Goal: Information Seeking & Learning: Find contact information

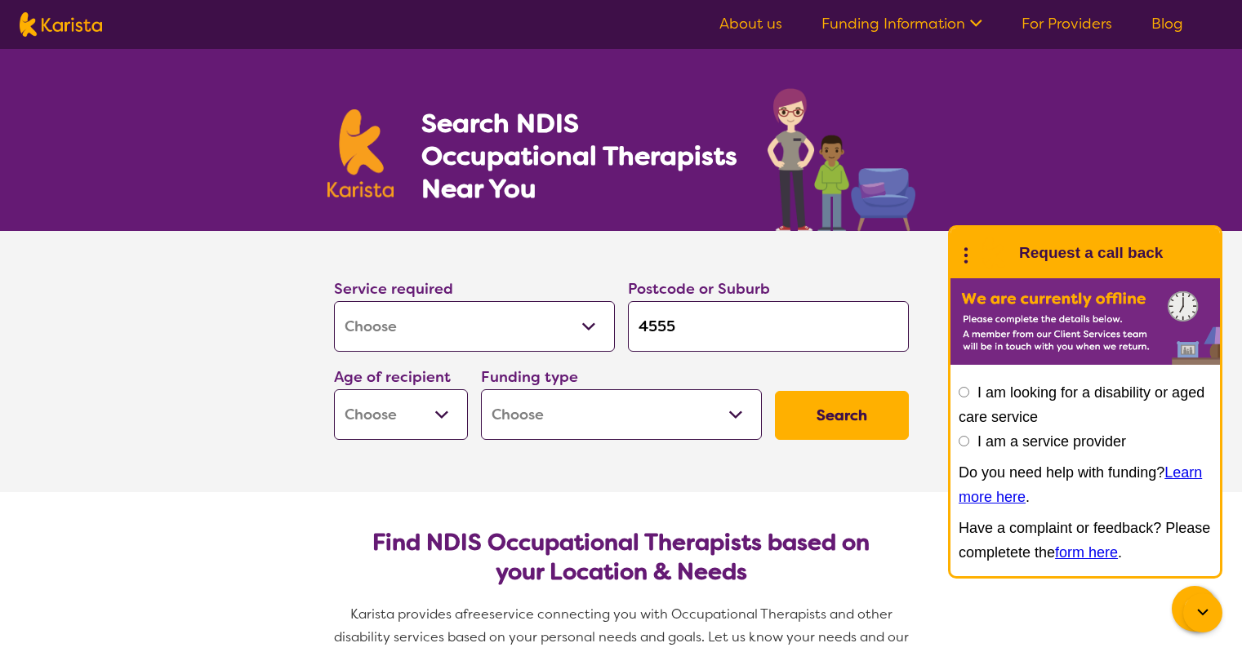
select select "[MEDICAL_DATA]"
click at [433, 424] on select "Early Childhood - 0 to 9 Child - 10 to 11 Adolescent - 12 to 17 Adult - 18 to 6…" at bounding box center [401, 414] width 134 height 51
click at [435, 403] on select "Early Childhood - 0 to 9 Child - 10 to 11 Adolescent - 12 to 17 Adult - 18 to 6…" at bounding box center [401, 414] width 134 height 51
select select "AS"
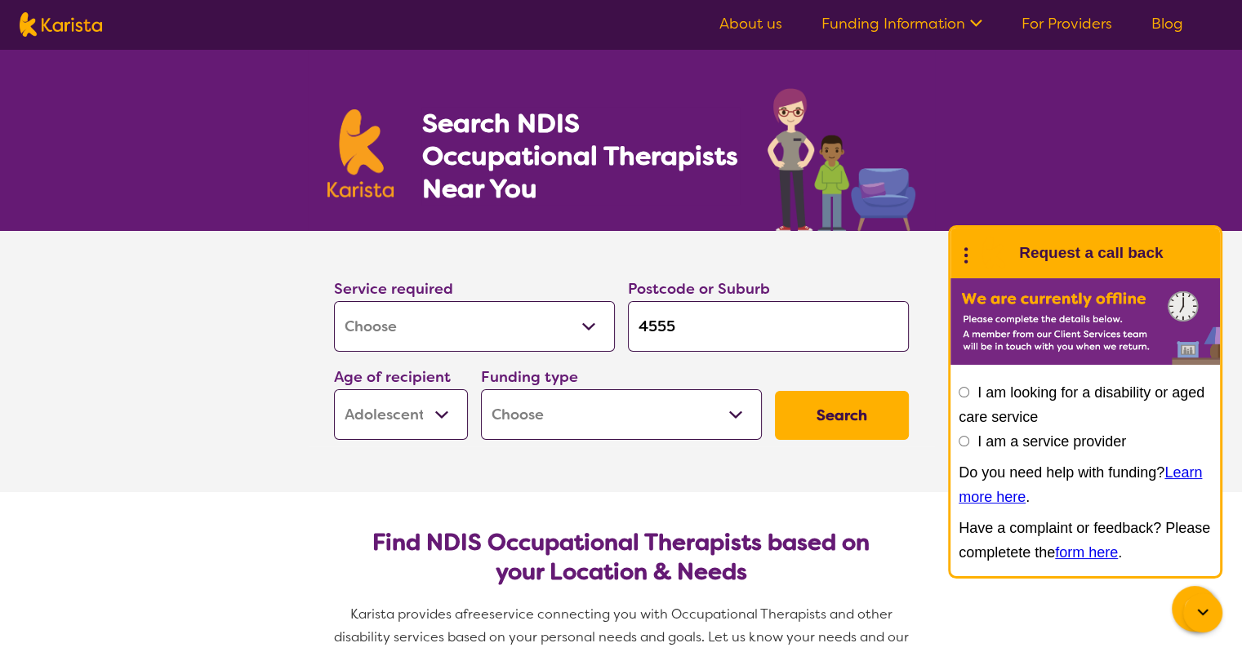
click at [334, 389] on select "Early Childhood - 0 to 9 Child - 10 to 11 Adolescent - 12 to 17 Adult - 18 to 6…" at bounding box center [401, 414] width 134 height 51
select select "AS"
click at [706, 406] on select "Home Care Package (HCP) National Disability Insurance Scheme (NDIS) I don't know" at bounding box center [621, 414] width 281 height 51
select select "NDIS"
click at [481, 389] on select "Home Care Package (HCP) National Disability Insurance Scheme (NDIS) I don't know" at bounding box center [621, 414] width 281 height 51
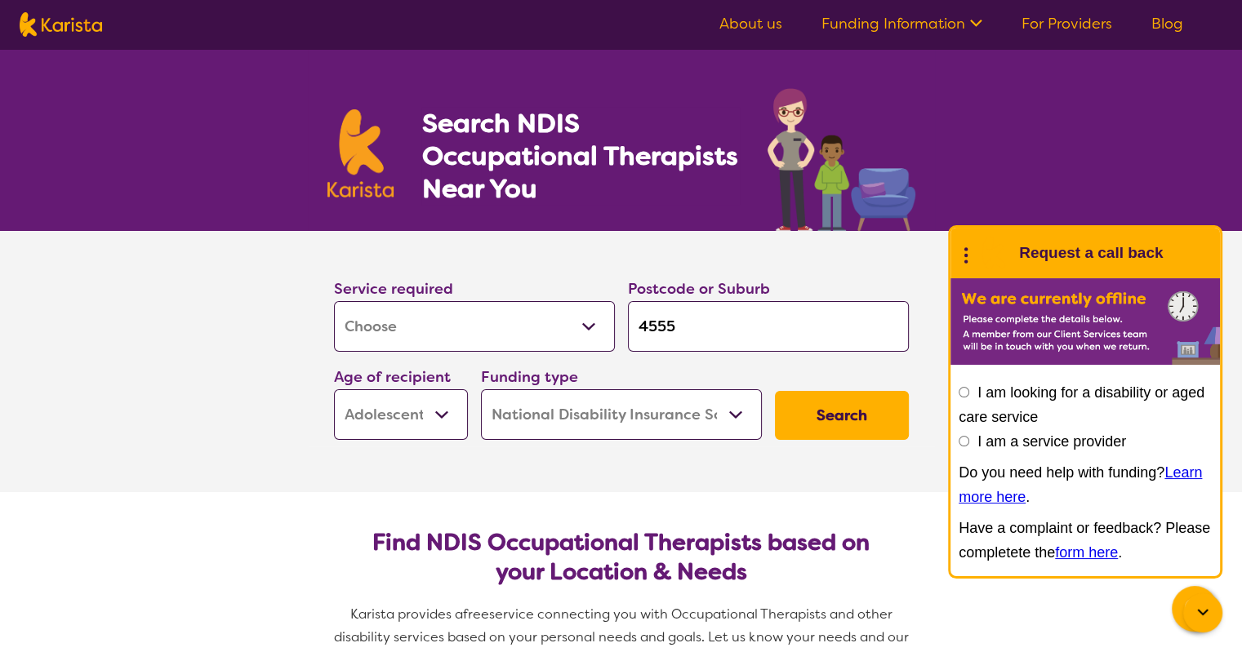
select select "NDIS"
click at [828, 407] on button "Search" at bounding box center [842, 415] width 134 height 49
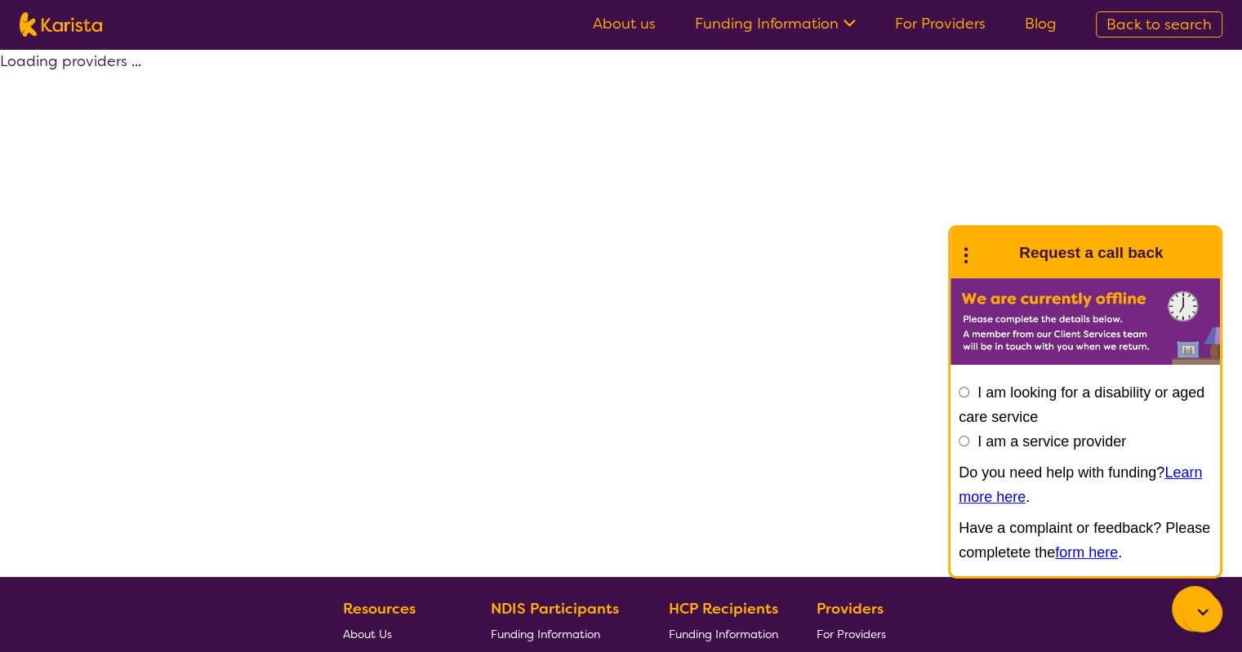
select select "by_score"
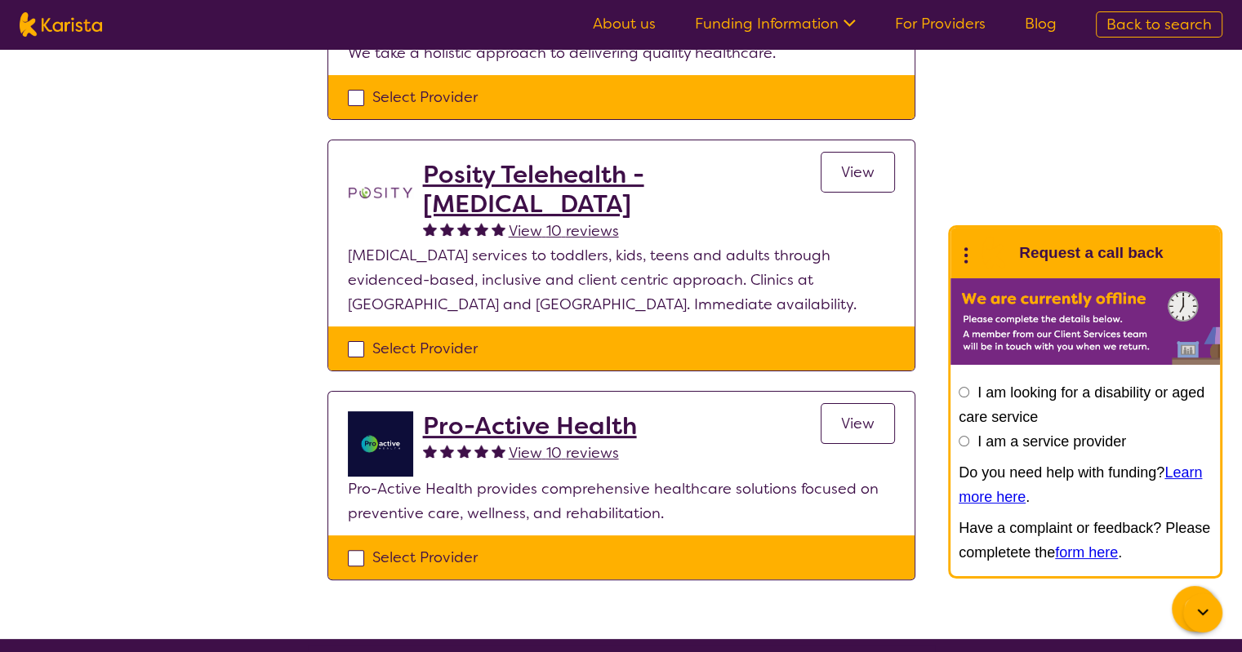
scroll to position [245, 0]
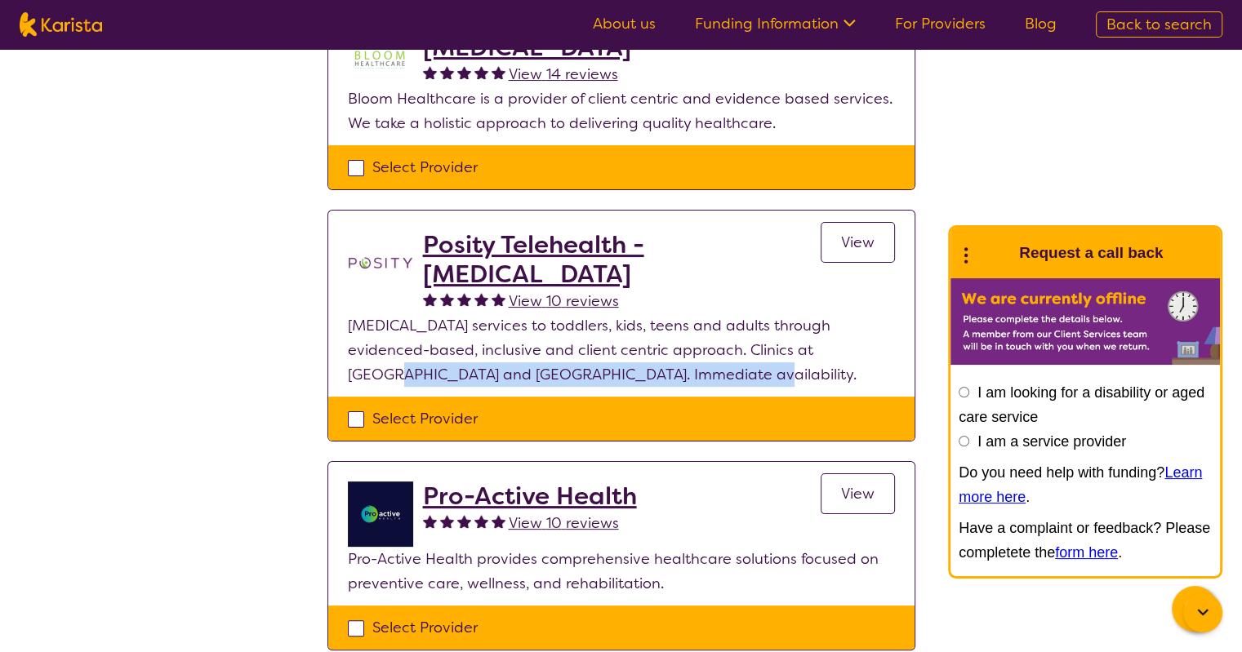
drag, startPoint x: 812, startPoint y: 348, endPoint x: 651, endPoint y: 389, distance: 165.9
click at [651, 389] on section "Posity Telehealth - [MEDICAL_DATA] View 10 reviews View [MEDICAL_DATA] services…" at bounding box center [621, 304] width 586 height 186
click at [747, 380] on p "[MEDICAL_DATA] services to toddlers, kids, teens and adults through evidenced-b…" at bounding box center [621, 349] width 547 height 73
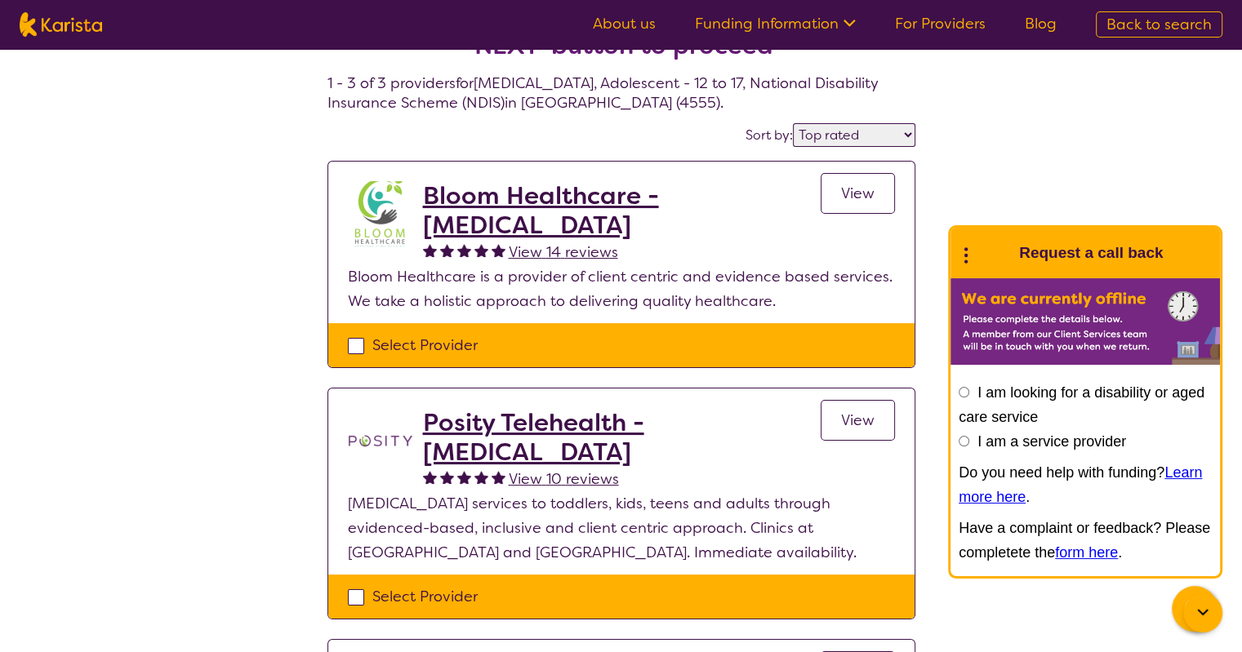
scroll to position [0, 0]
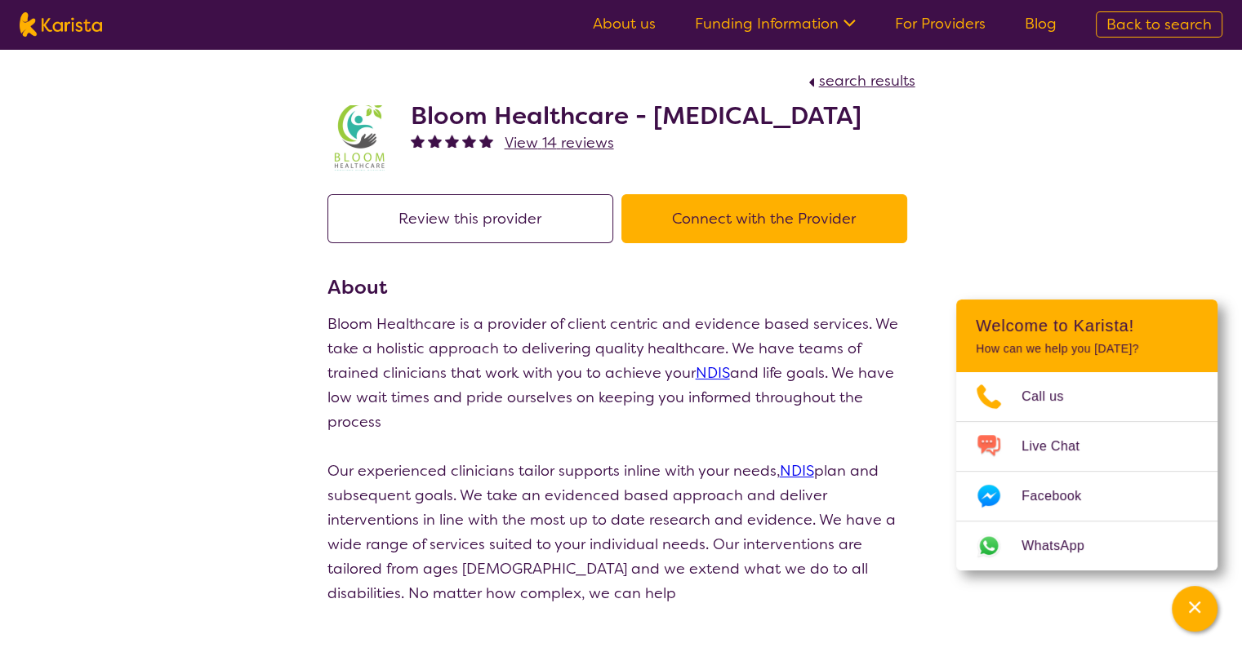
drag, startPoint x: 527, startPoint y: 147, endPoint x: 417, endPoint y: 119, distance: 112.9
click at [417, 119] on h2 "Bloom Healthcare - [MEDICAL_DATA]" at bounding box center [636, 115] width 451 height 29
copy h2 "Bloom Healthcare - [MEDICAL_DATA]"
